Goal: Go to known website: Access a specific website the user already knows

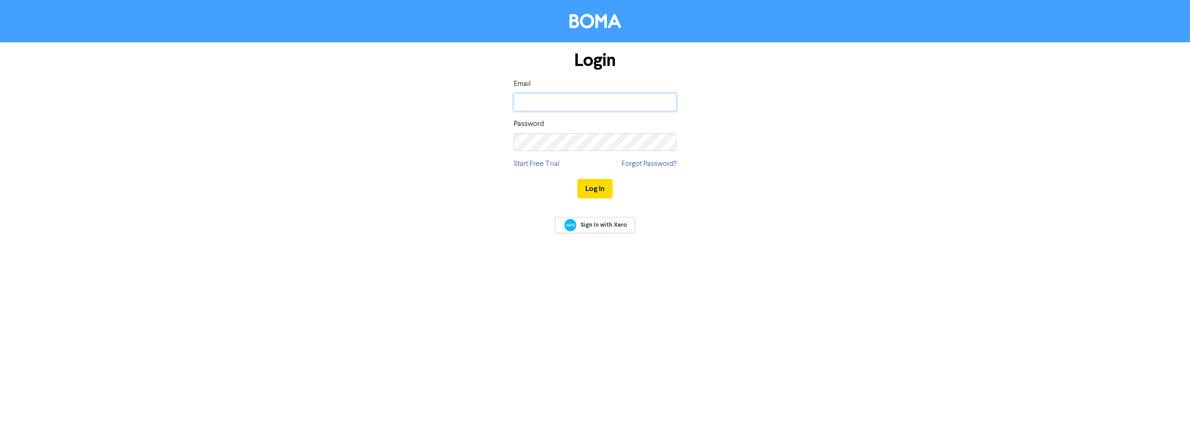
click at [598, 106] on input "email" at bounding box center [595, 102] width 163 height 18
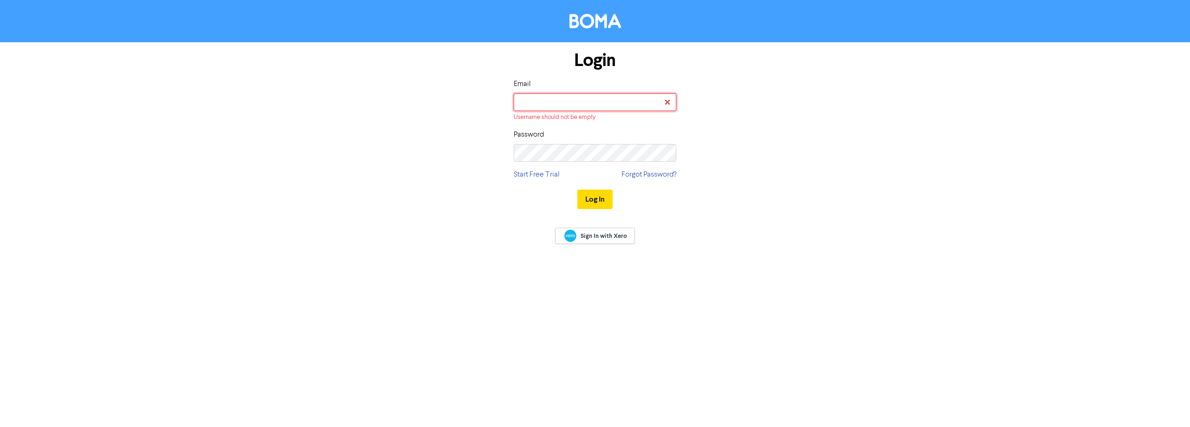
type input "[EMAIL_ADDRESS][DOMAIN_NAME]"
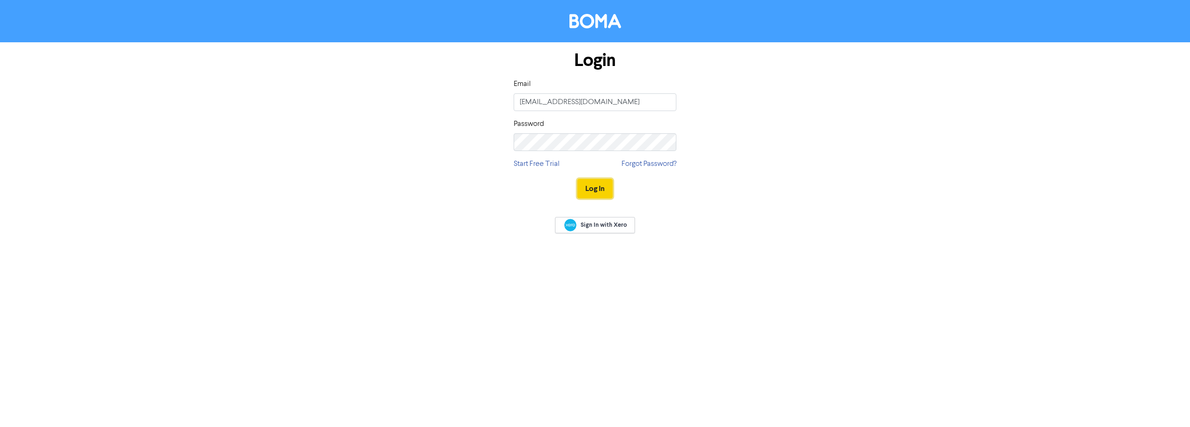
click at [595, 182] on button "Log In" at bounding box center [594, 189] width 35 height 20
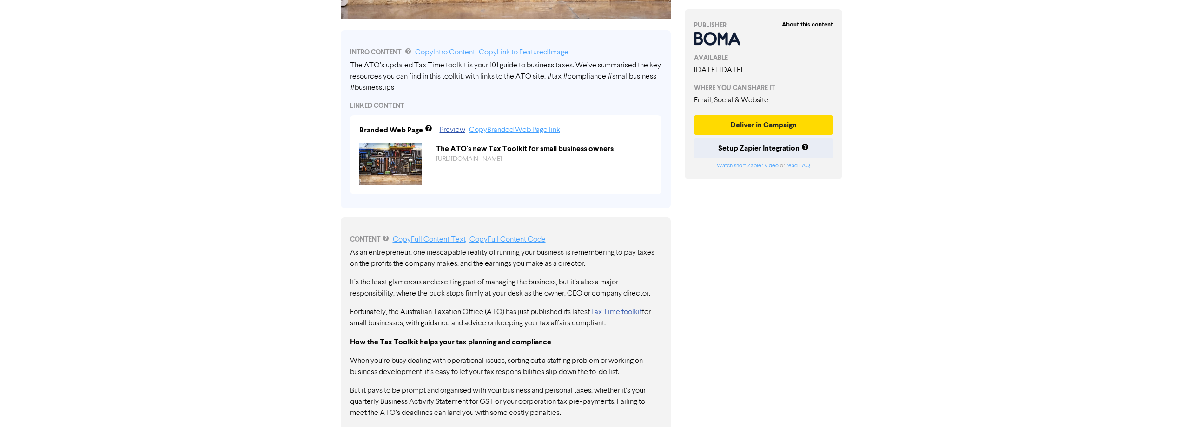
scroll to position [279, 0]
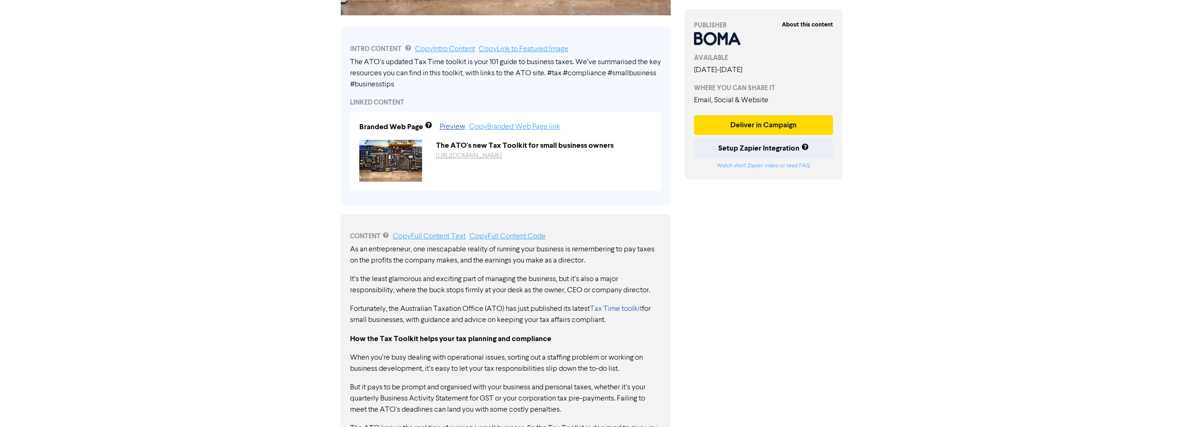
click at [471, 152] on link "[URL][DOMAIN_NAME]" at bounding box center [469, 155] width 66 height 7
